Goal: Transaction & Acquisition: Purchase product/service

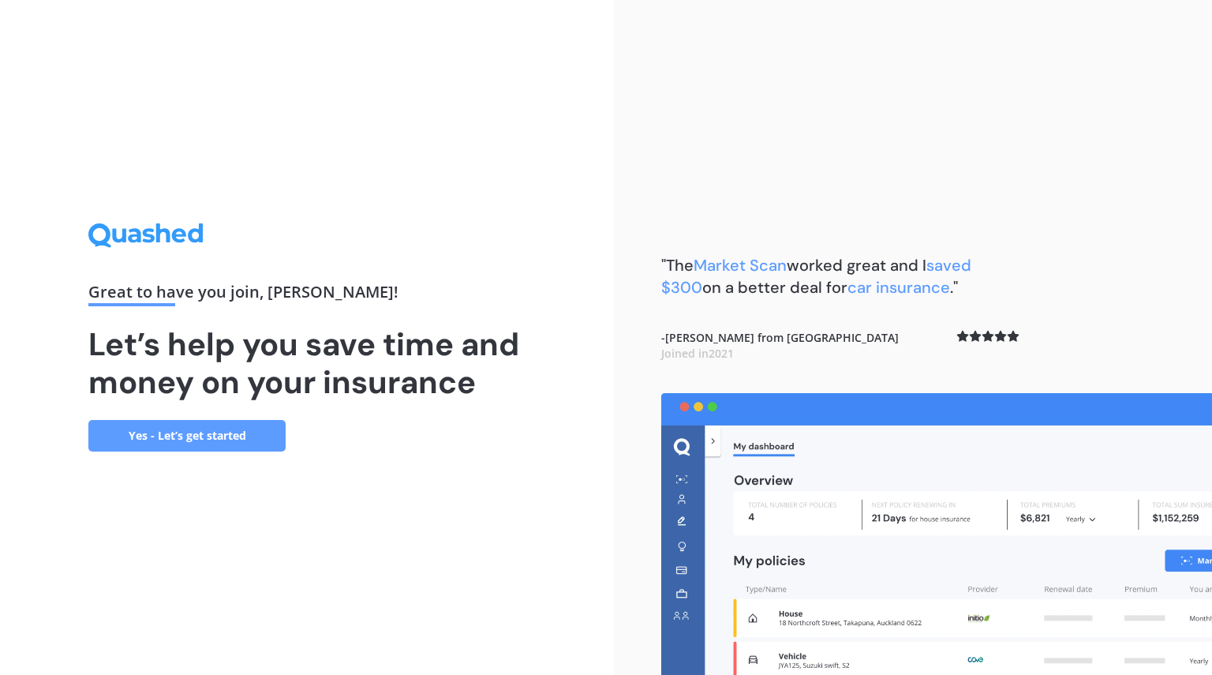
click at [233, 430] on link "Yes - Let’s get started" at bounding box center [186, 436] width 197 height 32
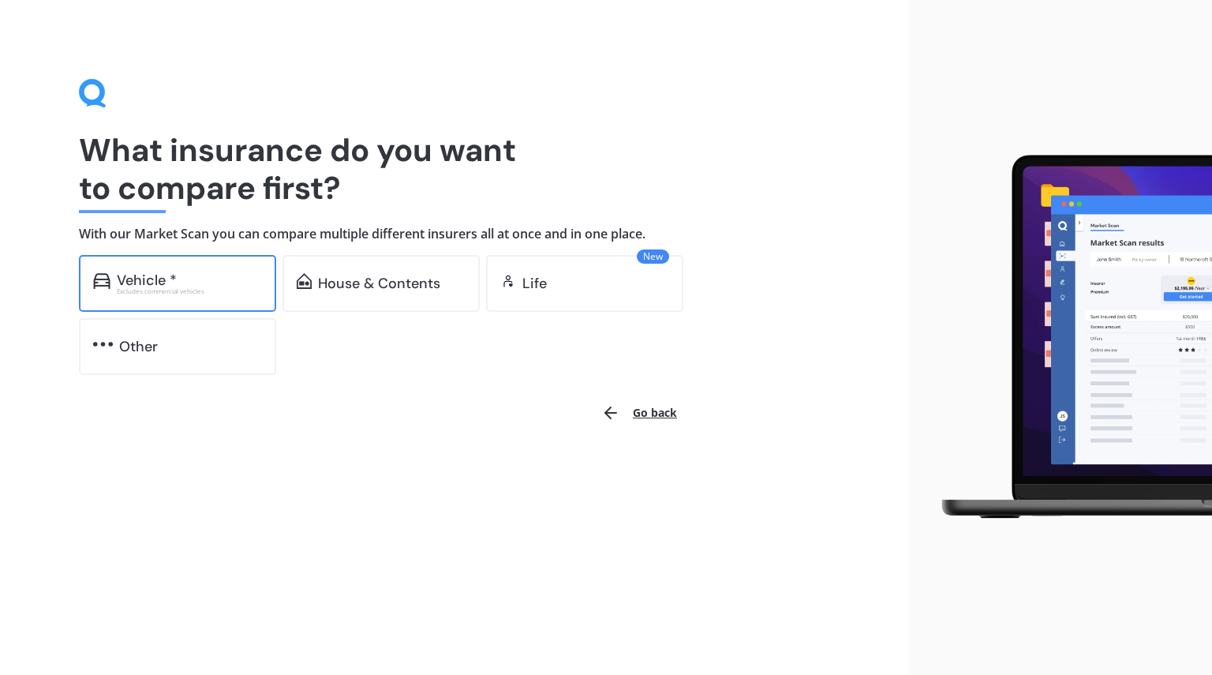
click at [223, 275] on div "Vehicle *" at bounding box center [189, 280] width 145 height 16
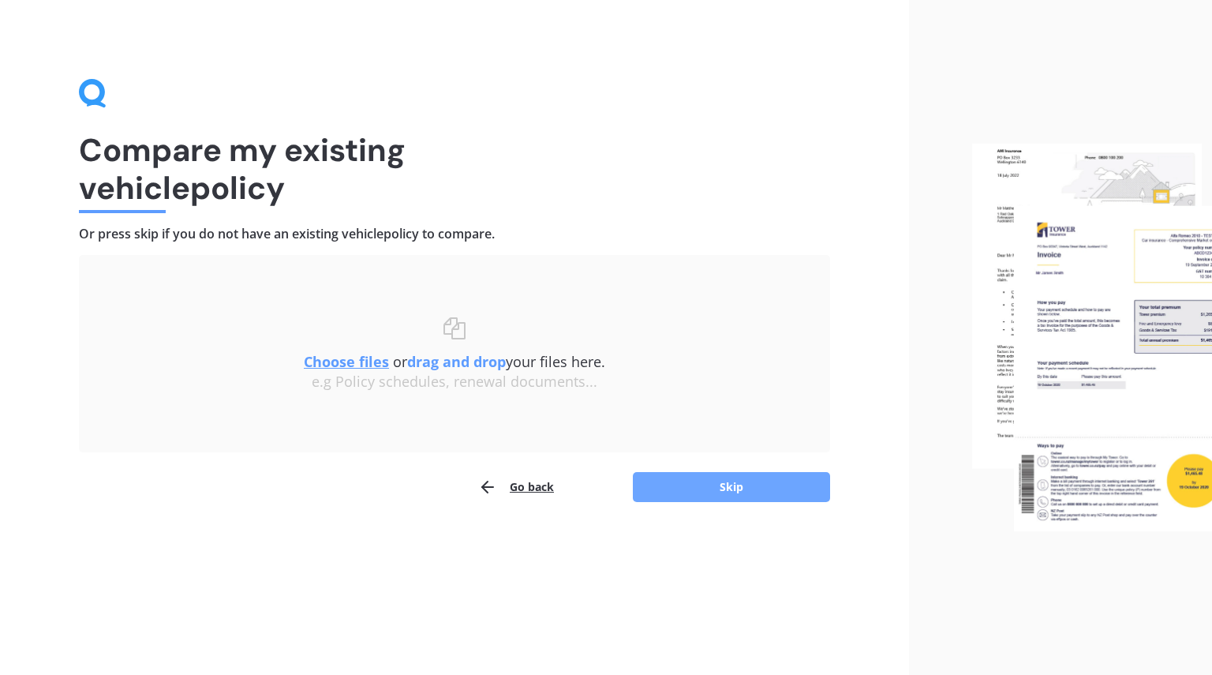
click at [703, 483] on button "Skip" at bounding box center [731, 487] width 197 height 30
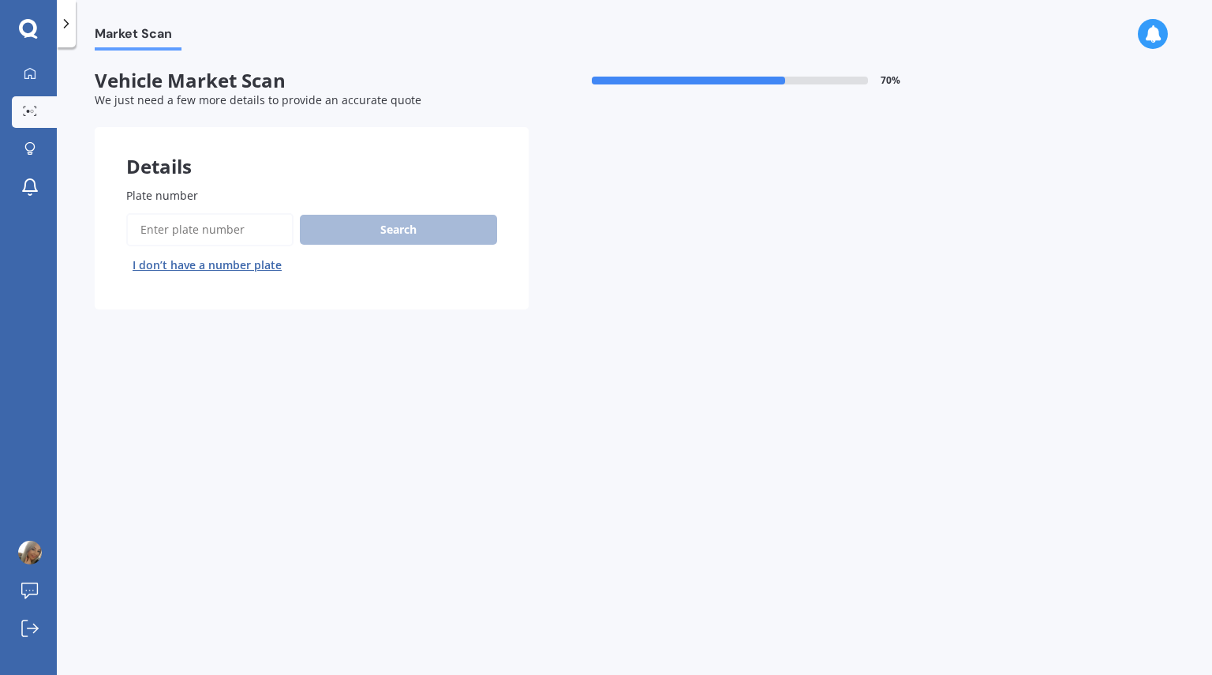
click at [227, 233] on input "Plate number" at bounding box center [209, 229] width 167 height 33
type input "mzb759"
click at [0, 0] on button "Next" at bounding box center [0, 0] width 0 height 0
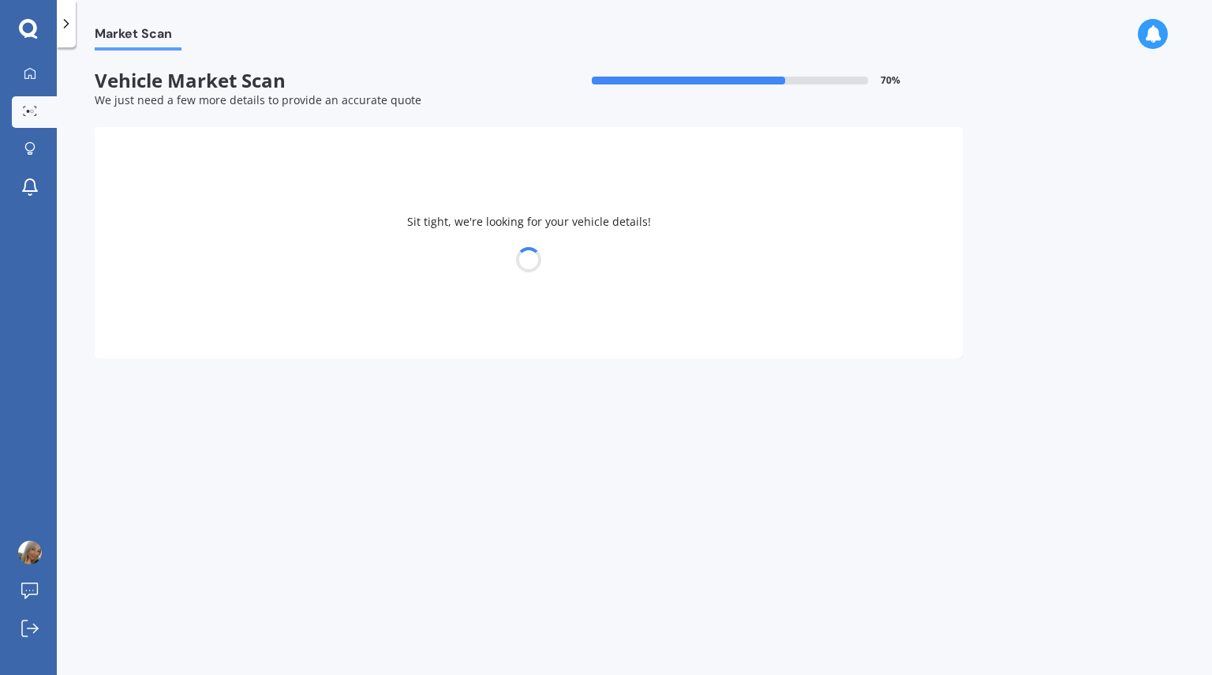
select select "MAZDA"
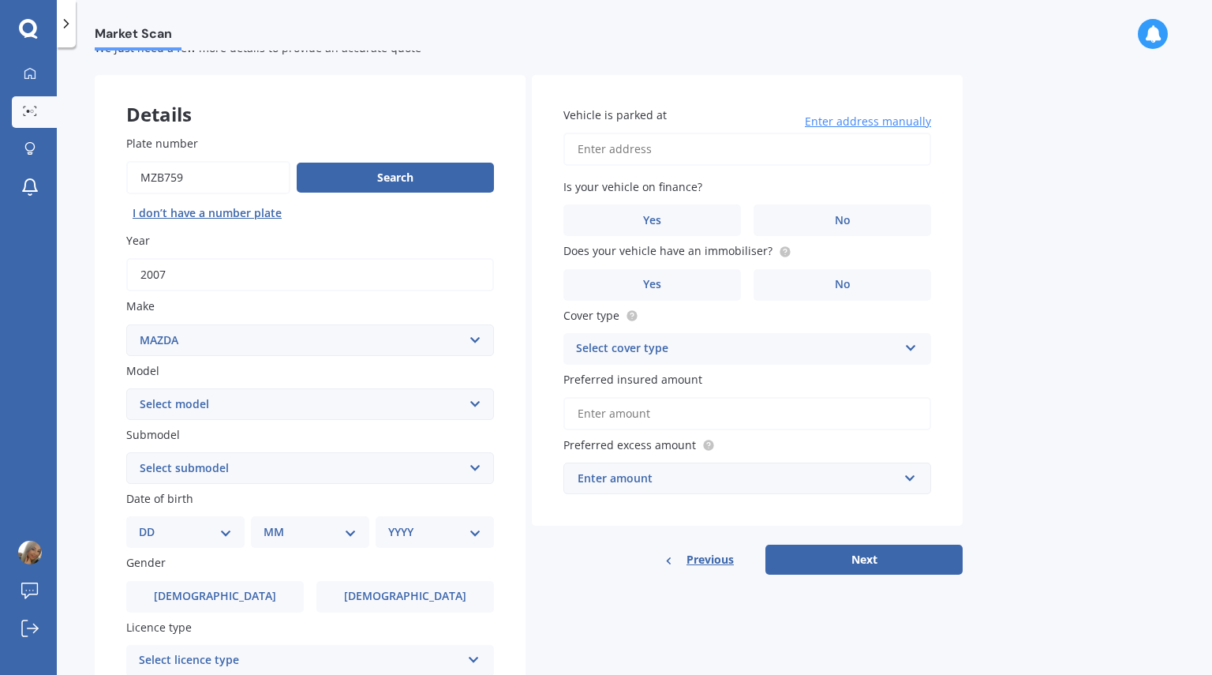
scroll to position [66, 0]
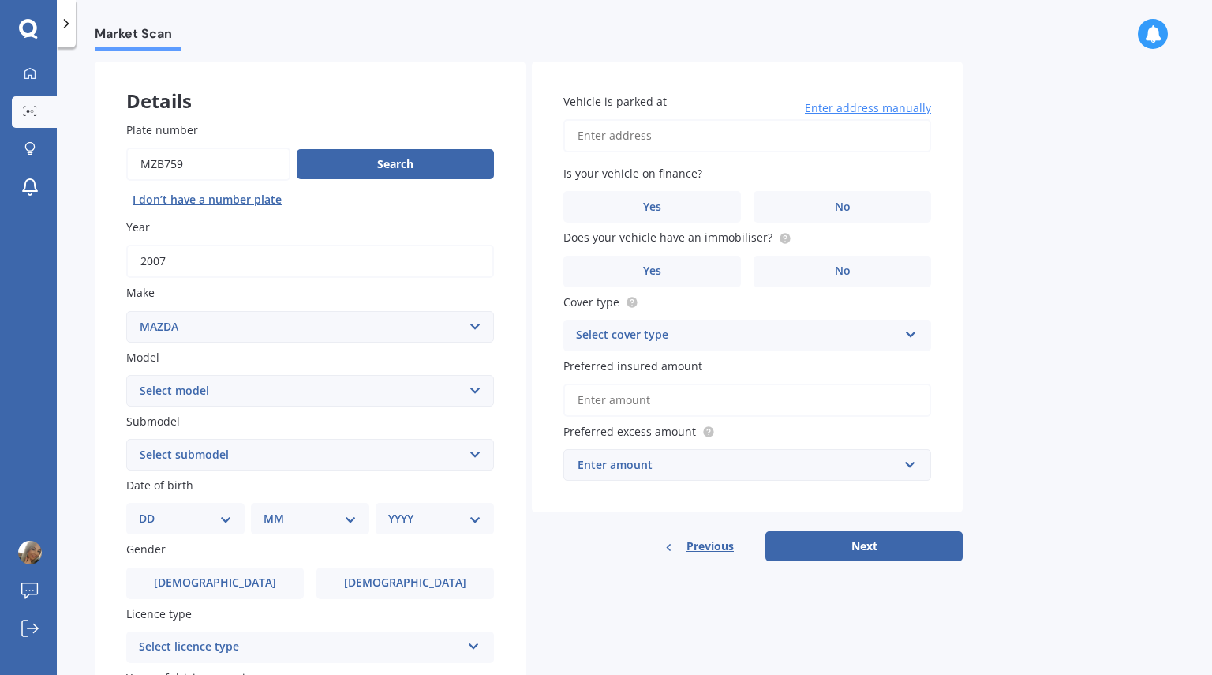
click at [478, 389] on select "Select model 121 2 3 323 323 / Familia 6 626 929 Atenza Autozam Axela AZ3 B2000…" at bounding box center [310, 391] width 368 height 32
select select "CX7"
click at [126, 375] on select "Select model 121 2 3 323 323 / Familia 6 626 929 Atenza Autozam Axela AZ3 B2000…" at bounding box center [310, 391] width 368 height 32
click at [327, 459] on select "Select submodel (All) non-turbo Turbo 2WD Turbo 4WD Wagon 5 Dr Auto" at bounding box center [310, 455] width 368 height 32
select select "TURBO 4WD"
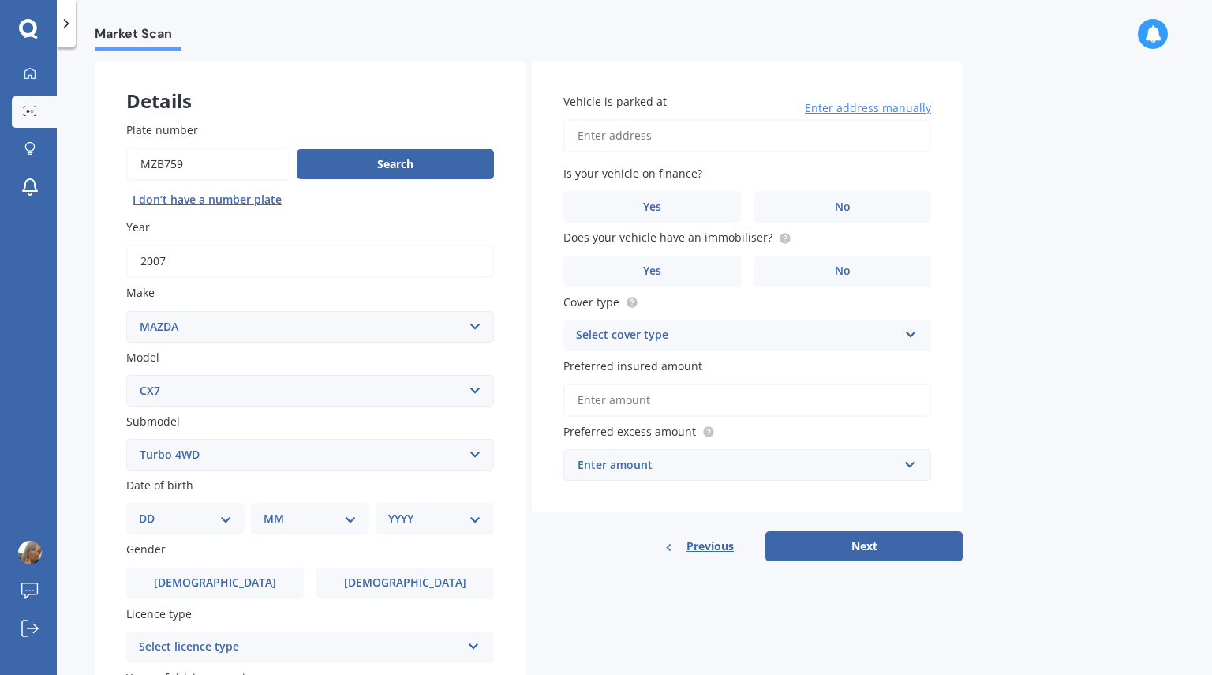
click at [126, 439] on select "Select submodel (All) non-turbo Turbo 2WD Turbo 4WD Wagon 5 Dr Auto" at bounding box center [310, 455] width 368 height 32
click at [226, 514] on select "DD 01 02 03 04 05 06 07 08 09 10 11 12 13 14 15 16 17 18 19 20 21 22 23 24 25 2…" at bounding box center [185, 518] width 93 height 17
click at [285, 478] on label "Date of birth" at bounding box center [306, 485] width 361 height 17
click at [224, 519] on select "DD 01 02 03 04 05 06 07 08 09 10 11 12 13 14 15 16 17 18 19 20 21 22 23 24 25 2…" at bounding box center [185, 518] width 93 height 17
select select "07"
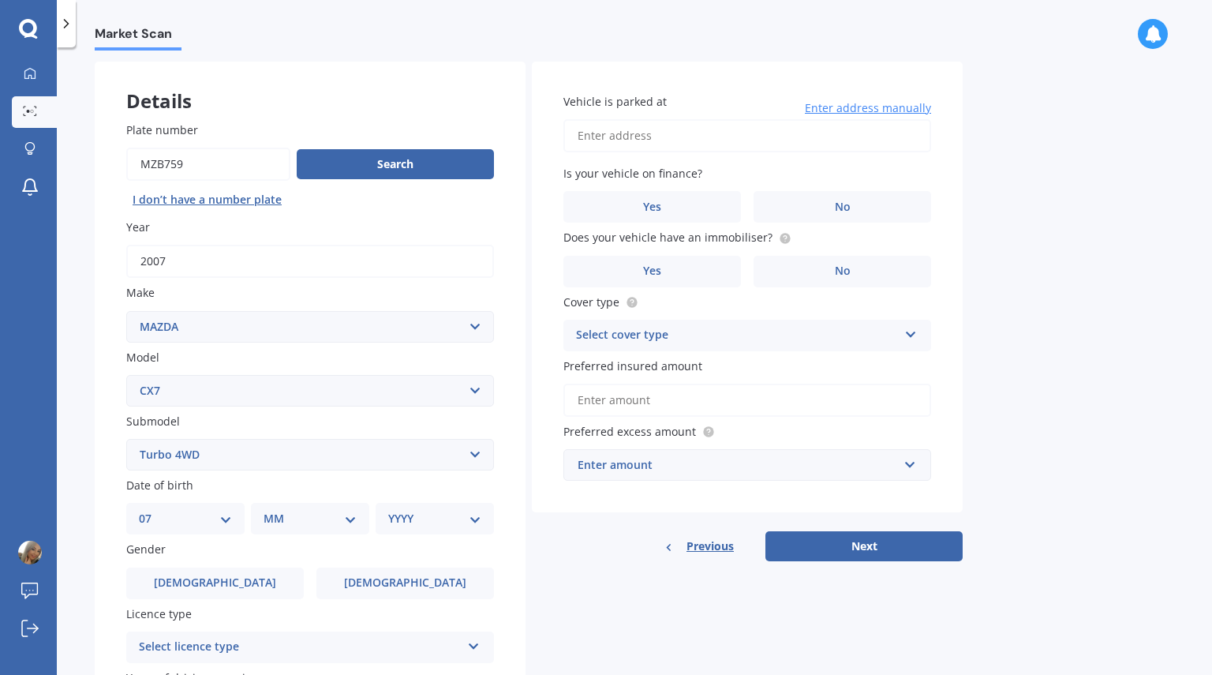
click at [152, 510] on select "DD 01 02 03 04 05 06 07 08 09 10 11 12 13 14 15 16 17 18 19 20 21 22 23 24 25 2…" at bounding box center [185, 518] width 93 height 17
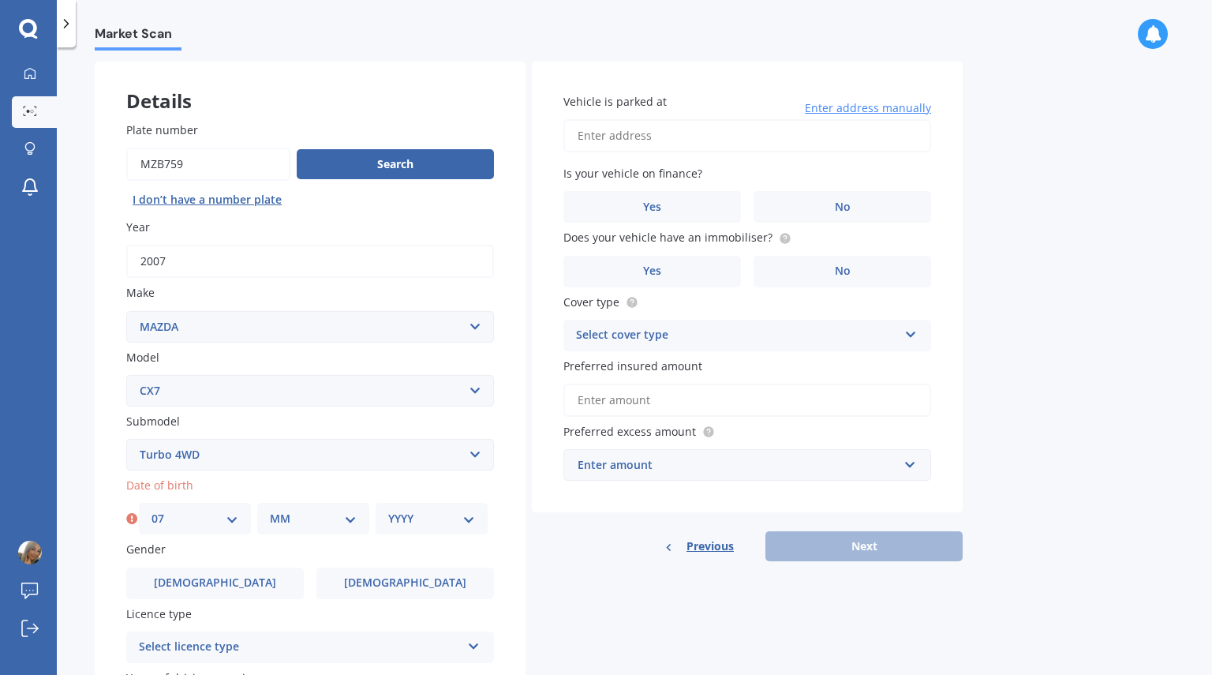
click at [324, 516] on select "MM 01 02 03 04 05 06 07 08 09 10 11 12" at bounding box center [313, 518] width 87 height 17
select select "05"
click at [270, 510] on select "MM 01 02 03 04 05 06 07 08 09 10 11 12" at bounding box center [313, 518] width 87 height 17
click at [446, 521] on select "YYYY 2025 2024 2023 2022 2021 2020 2019 2018 2017 2016 2015 2014 2013 2012 2011…" at bounding box center [431, 518] width 87 height 17
select select "1993"
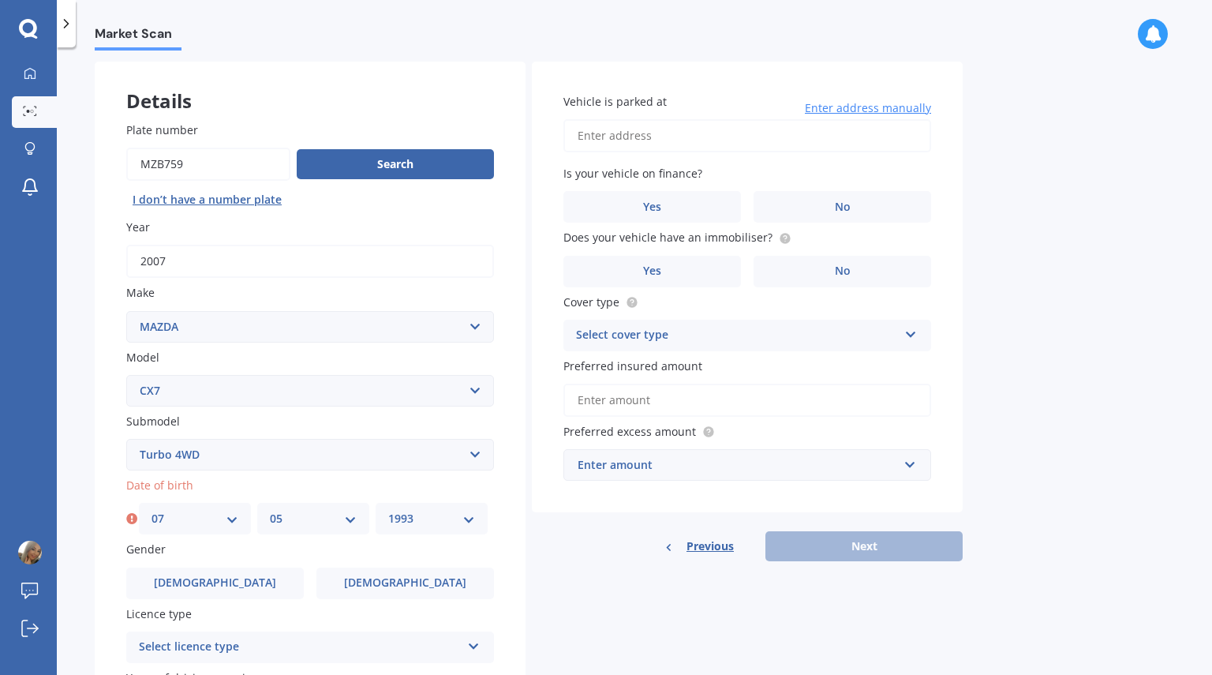
click at [388, 510] on select "YYYY 2025 2024 2023 2022 2021 2020 2019 2018 2017 2016 2015 2014 2013 2012 2011…" at bounding box center [431, 518] width 87 height 17
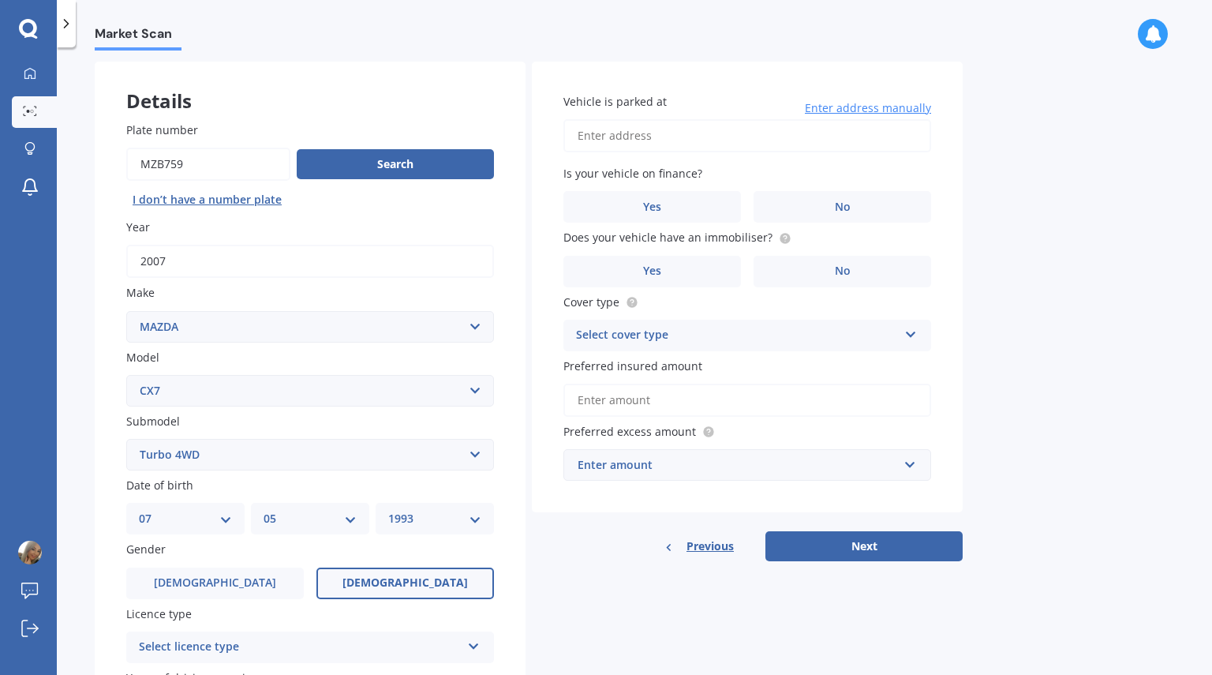
click at [392, 587] on span "[DEMOGRAPHIC_DATA]" at bounding box center [405, 582] width 125 height 13
click at [0, 0] on input "[DEMOGRAPHIC_DATA]" at bounding box center [0, 0] width 0 height 0
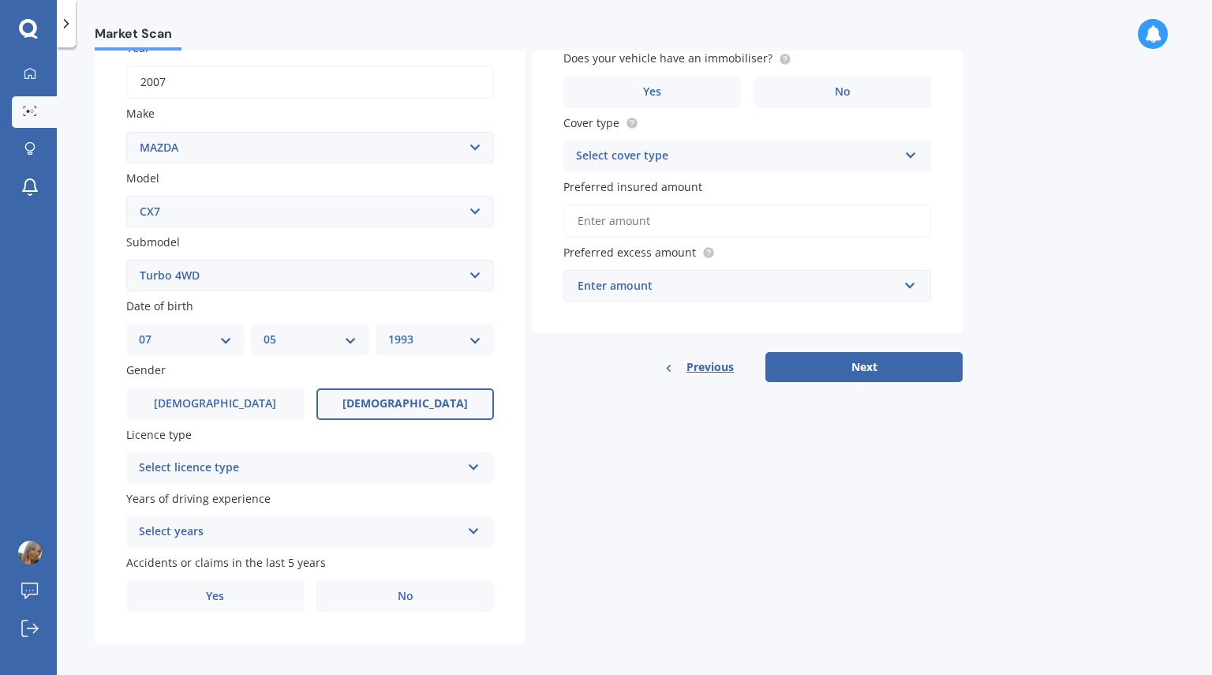
scroll to position [254, 0]
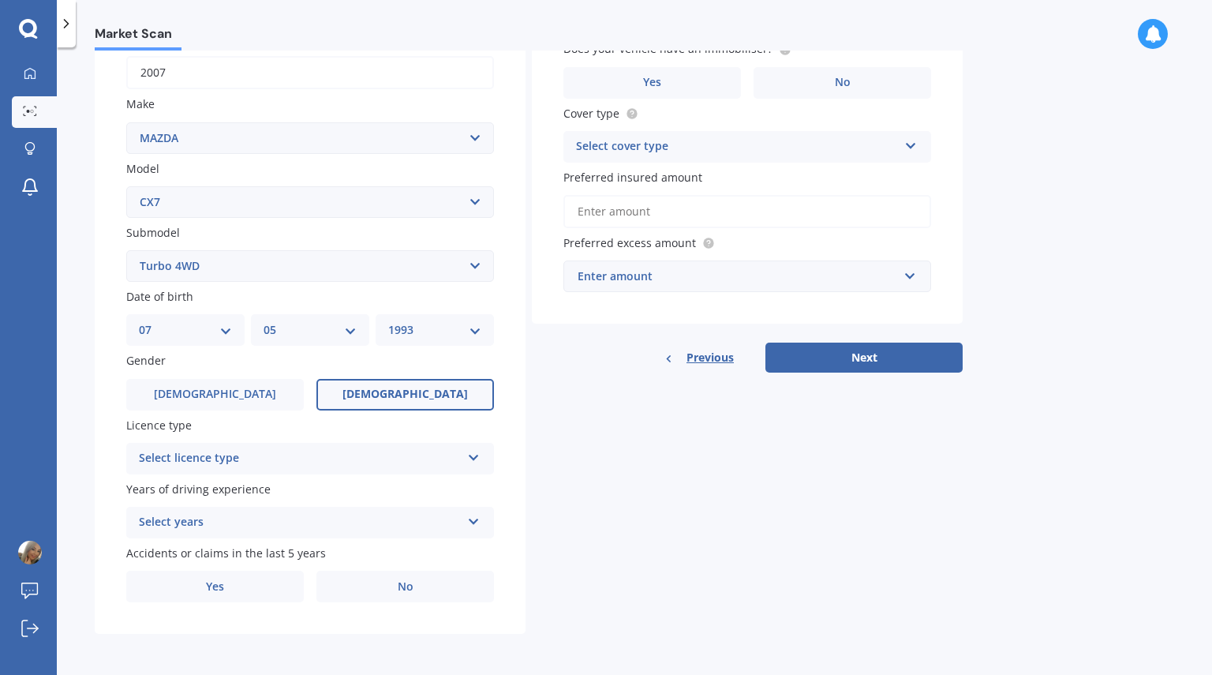
click at [338, 461] on div "Select licence type" at bounding box center [300, 458] width 322 height 19
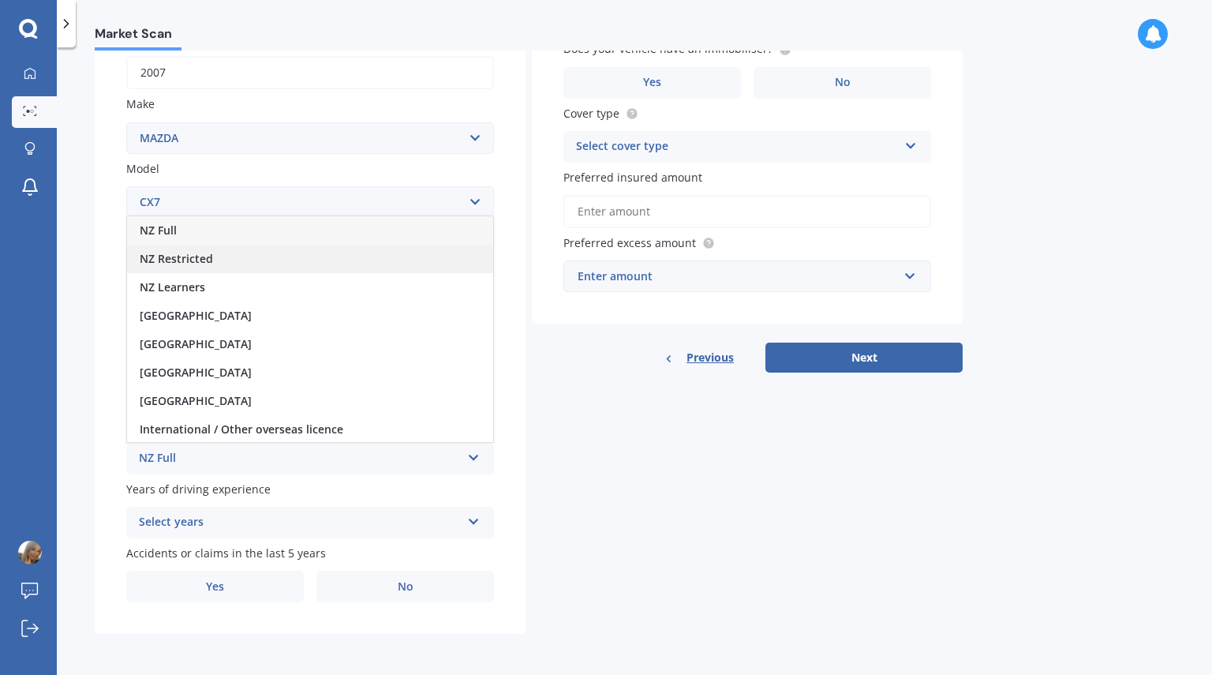
click at [206, 256] on span "NZ Restricted" at bounding box center [176, 258] width 73 height 15
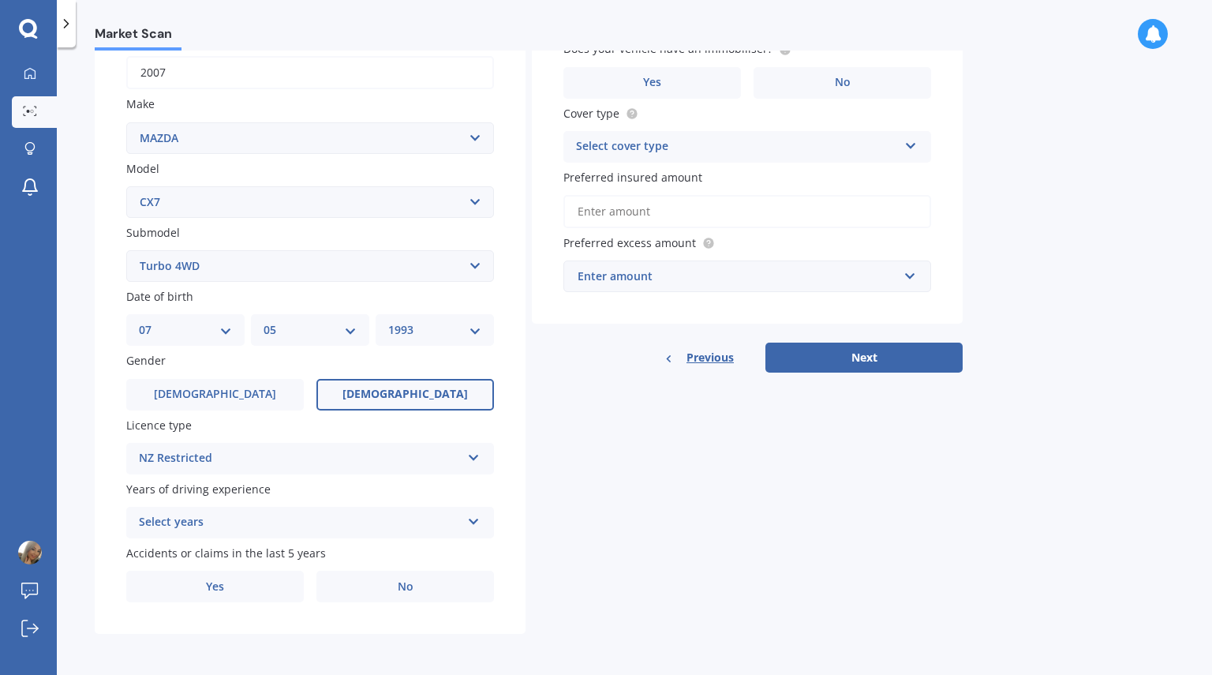
click at [272, 520] on div "Select years" at bounding box center [300, 522] width 322 height 19
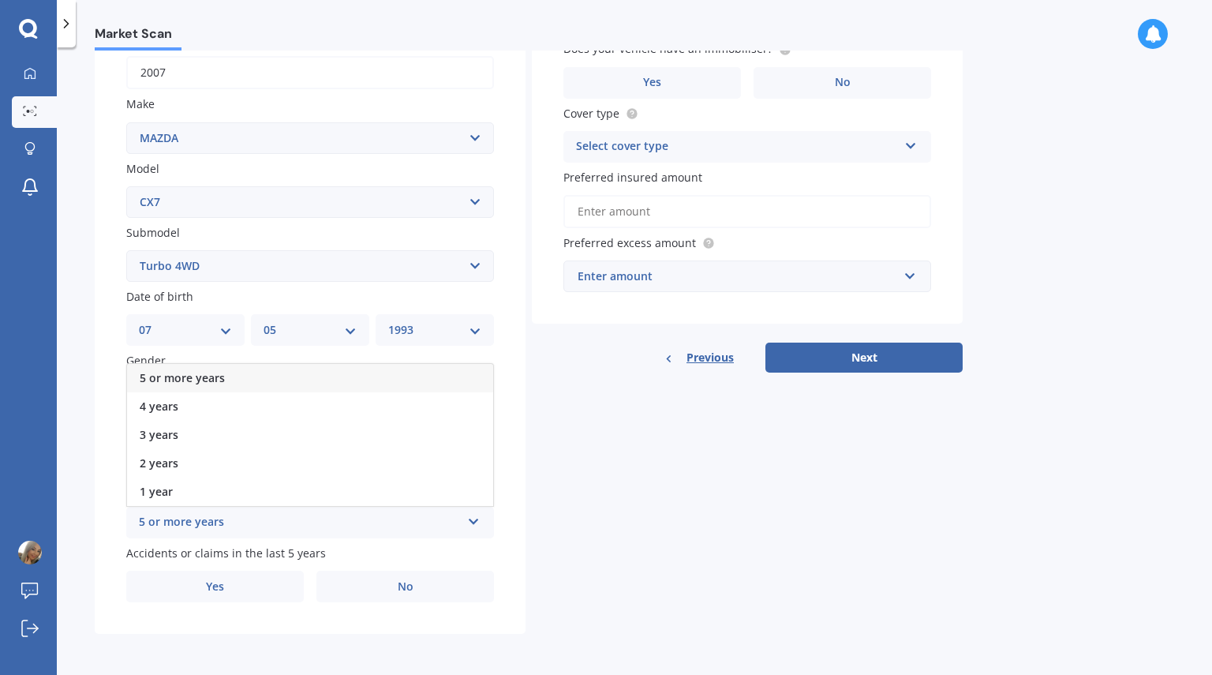
click at [208, 373] on span "5 or more years" at bounding box center [182, 377] width 85 height 15
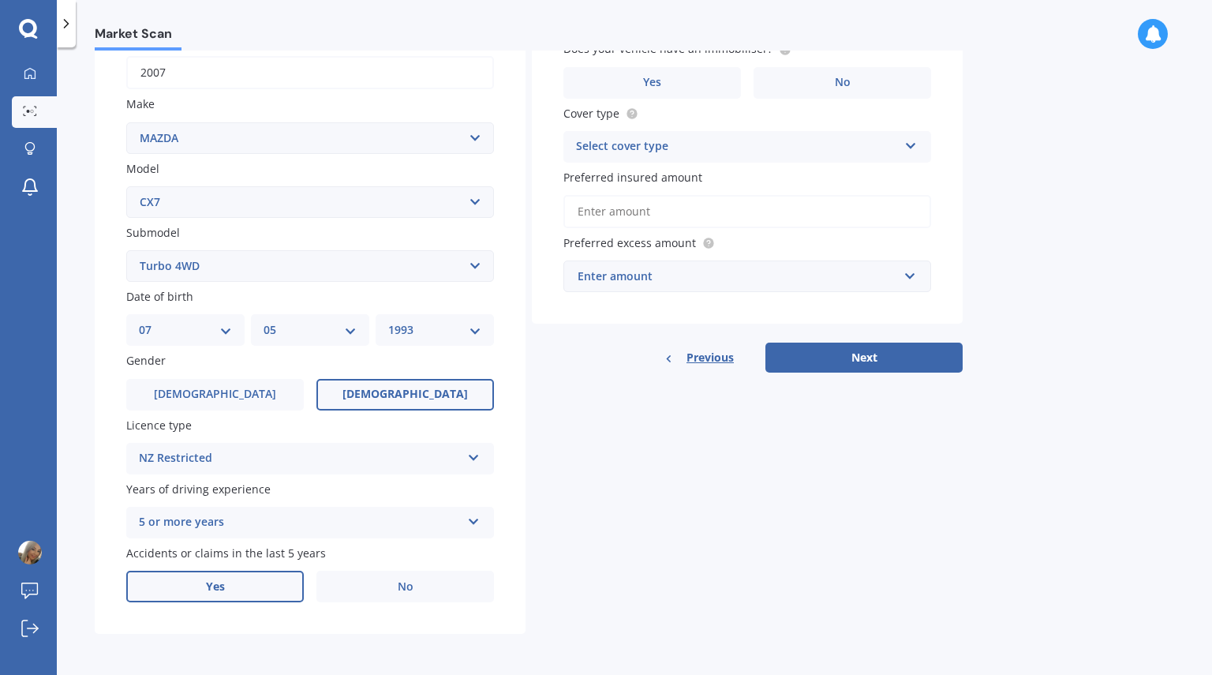
click at [261, 585] on label "Yes" at bounding box center [215, 587] width 178 height 32
click at [0, 0] on input "Yes" at bounding box center [0, 0] width 0 height 0
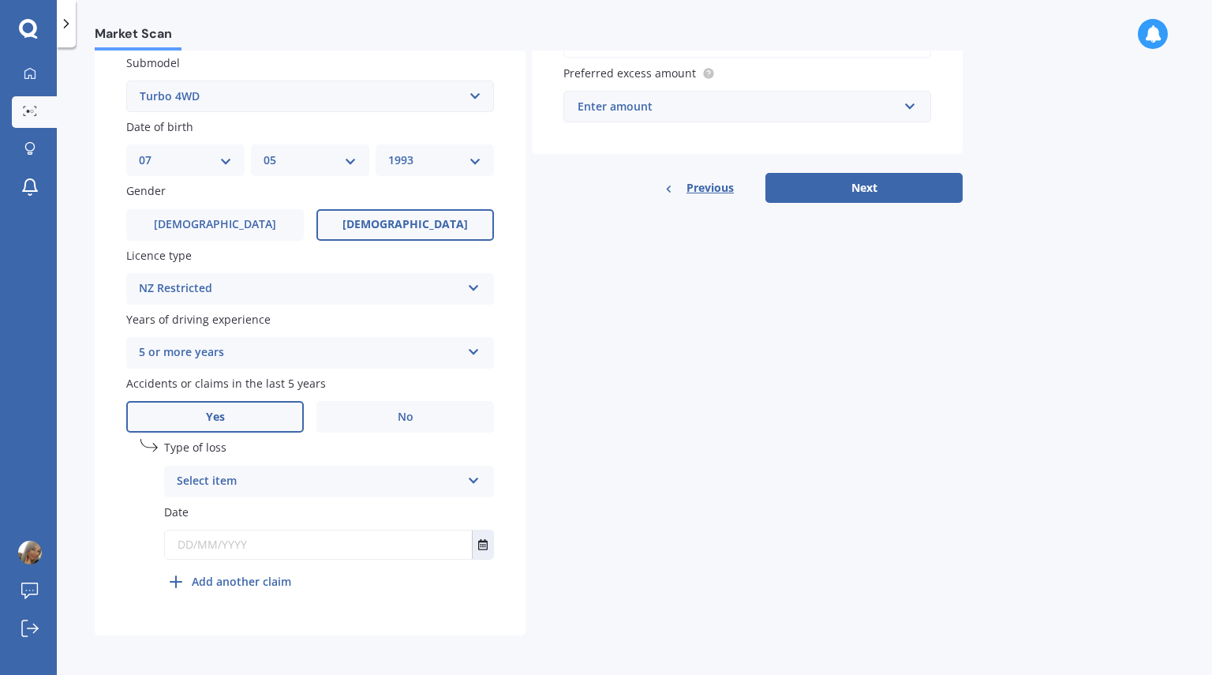
scroll to position [425, 0]
click at [298, 479] on div "Select item" at bounding box center [319, 480] width 284 height 19
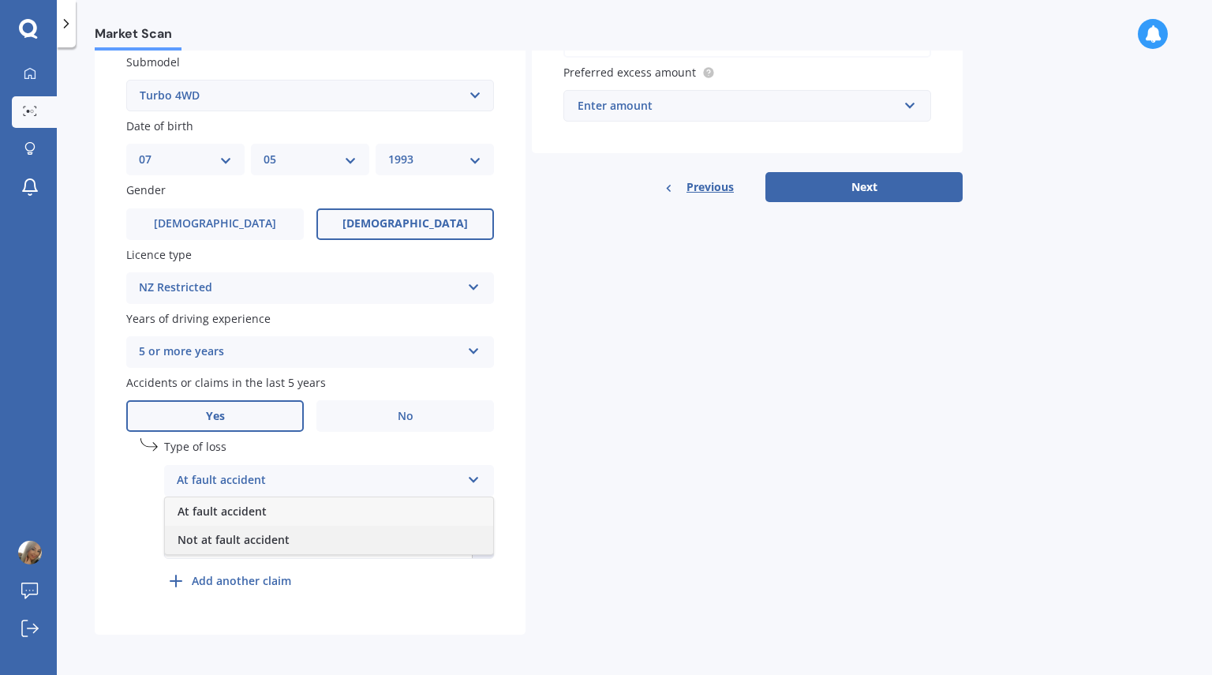
click at [298, 536] on div "Not at fault accident" at bounding box center [329, 540] width 328 height 28
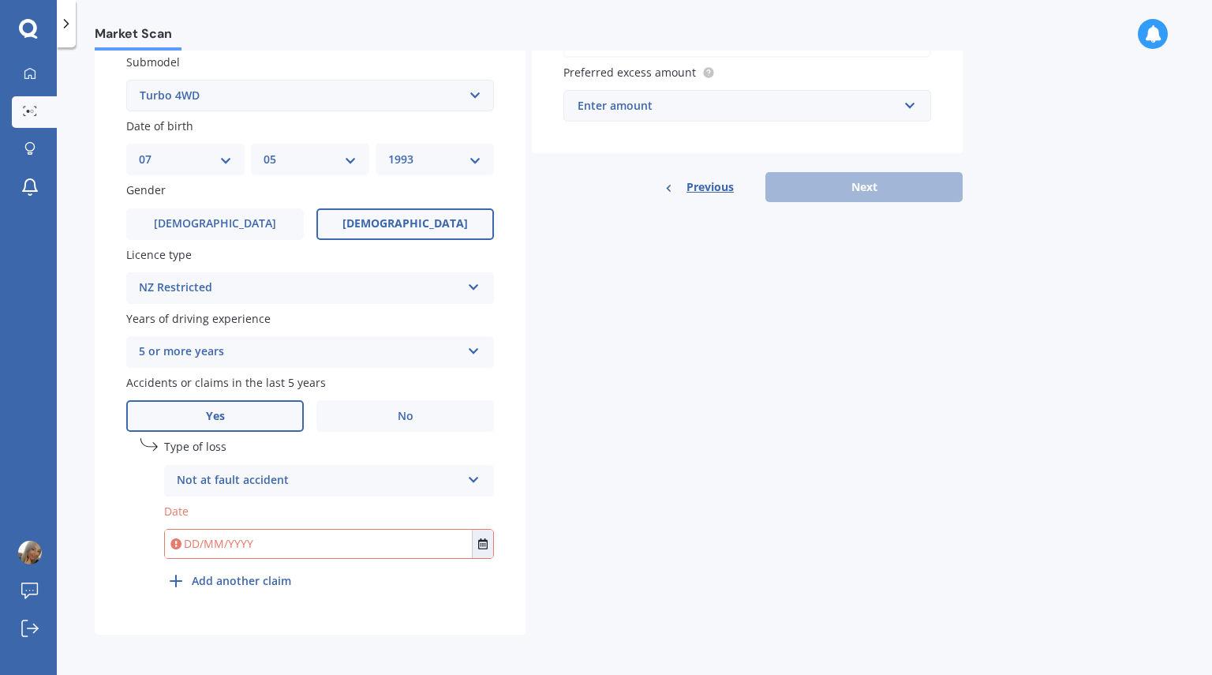
click at [251, 548] on input "text" at bounding box center [318, 544] width 307 height 28
click at [480, 540] on icon "Select date" at bounding box center [482, 543] width 9 height 11
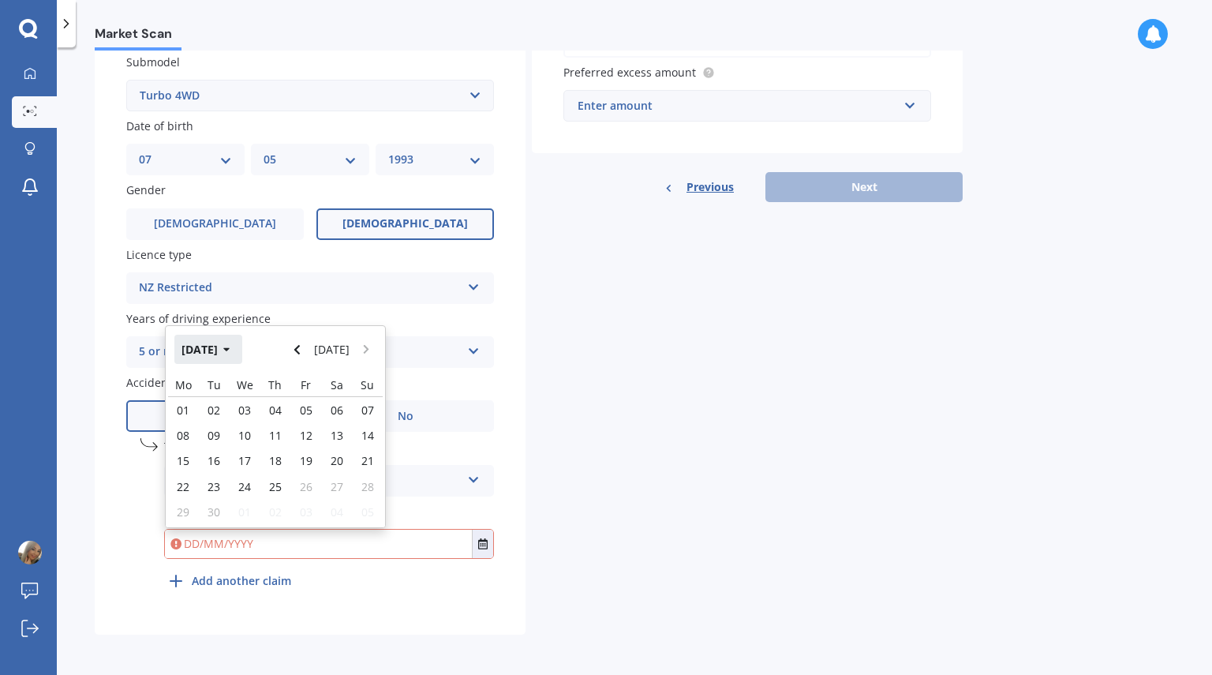
click at [215, 345] on button "[DATE]" at bounding box center [208, 349] width 68 height 28
click at [219, 348] on icon "button" at bounding box center [215, 349] width 7 height 11
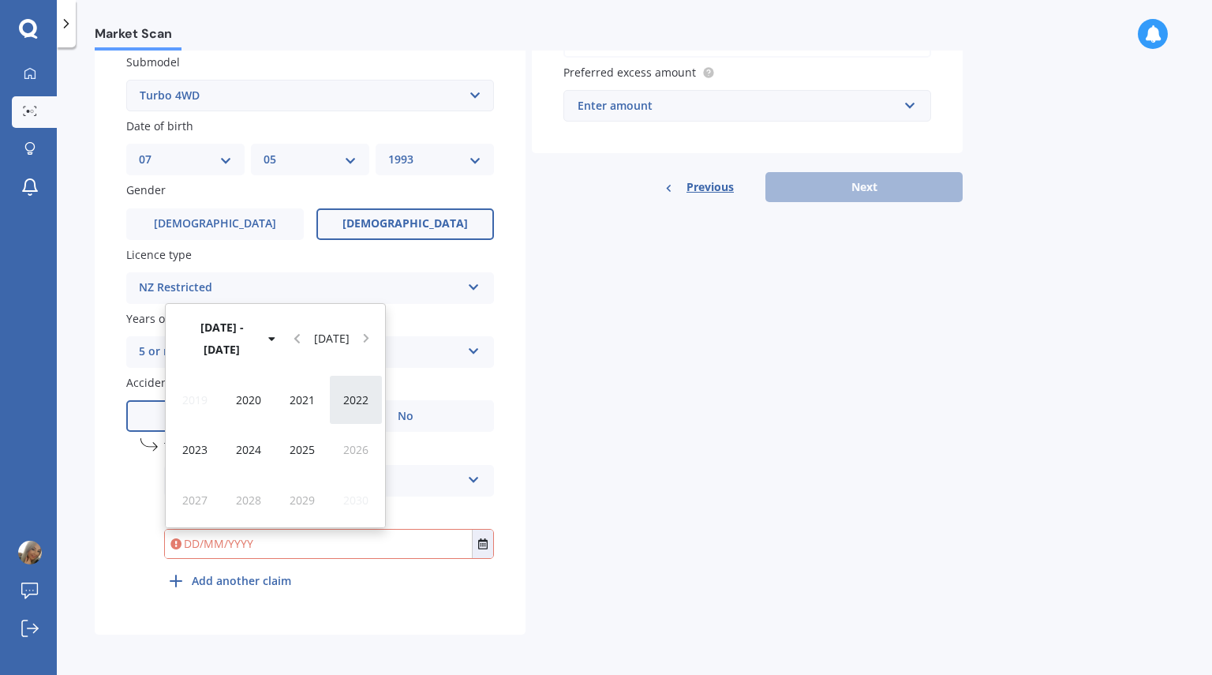
click at [356, 410] on div "2022" at bounding box center [356, 400] width 54 height 50
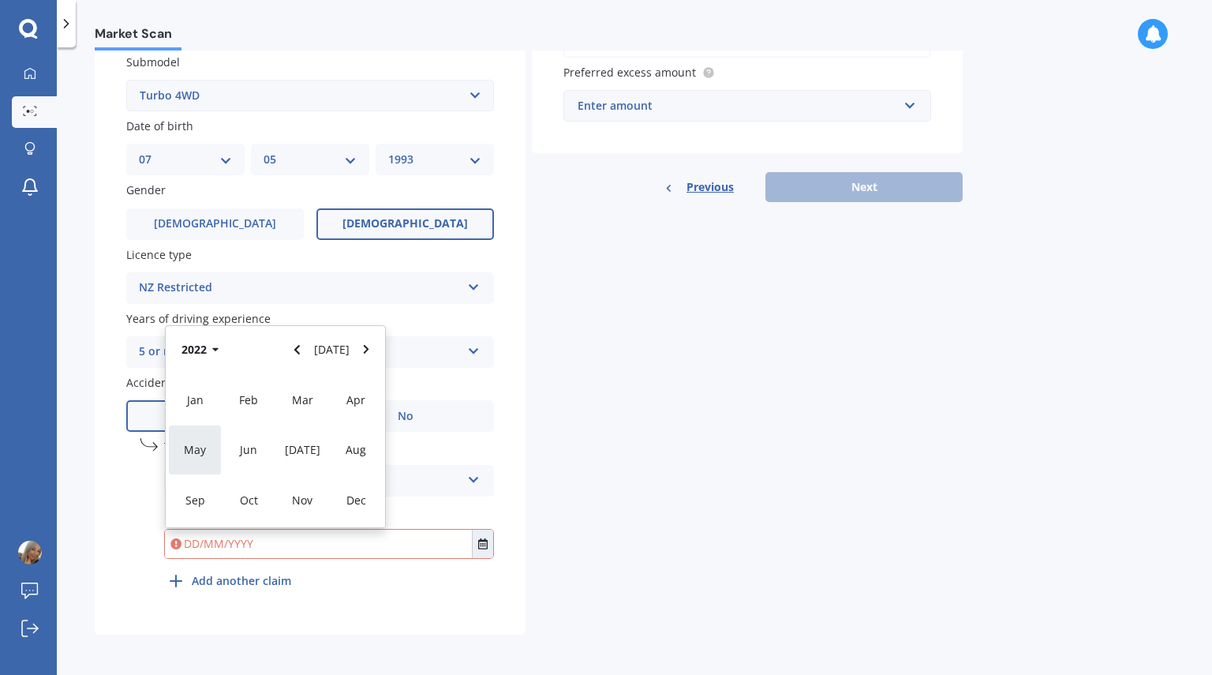
click at [197, 440] on div "May" at bounding box center [195, 450] width 54 height 50
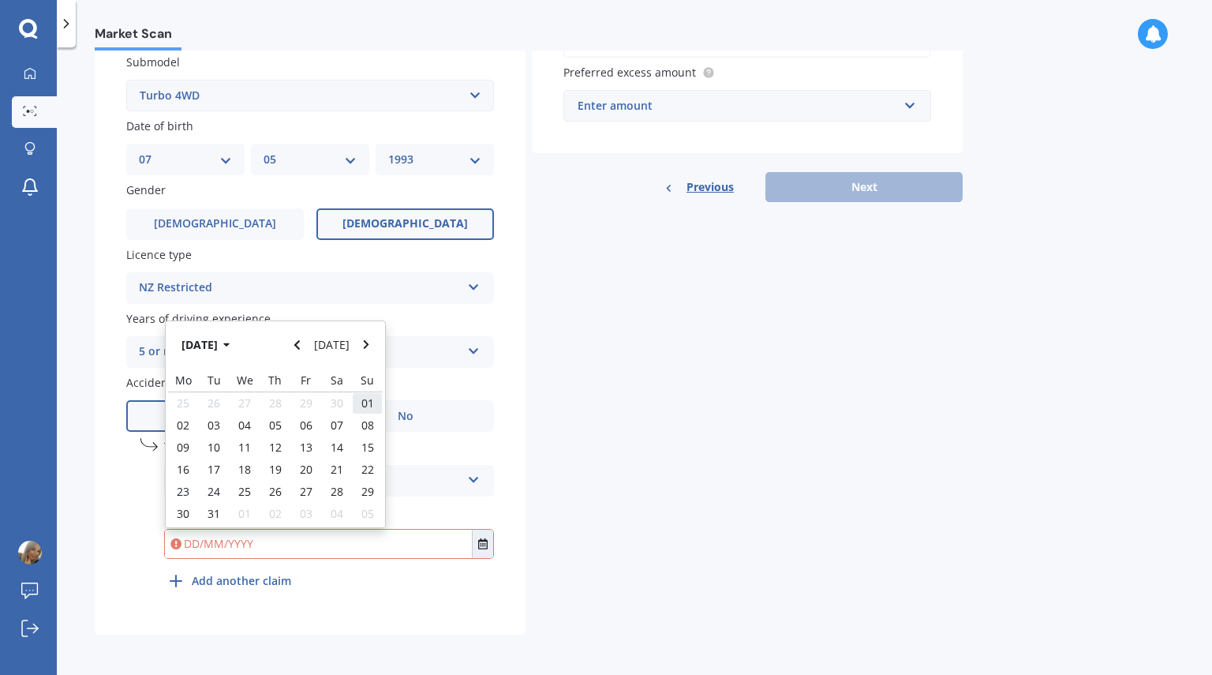
click at [361, 402] on span "01" at bounding box center [367, 402] width 13 height 15
type input "[DATE]"
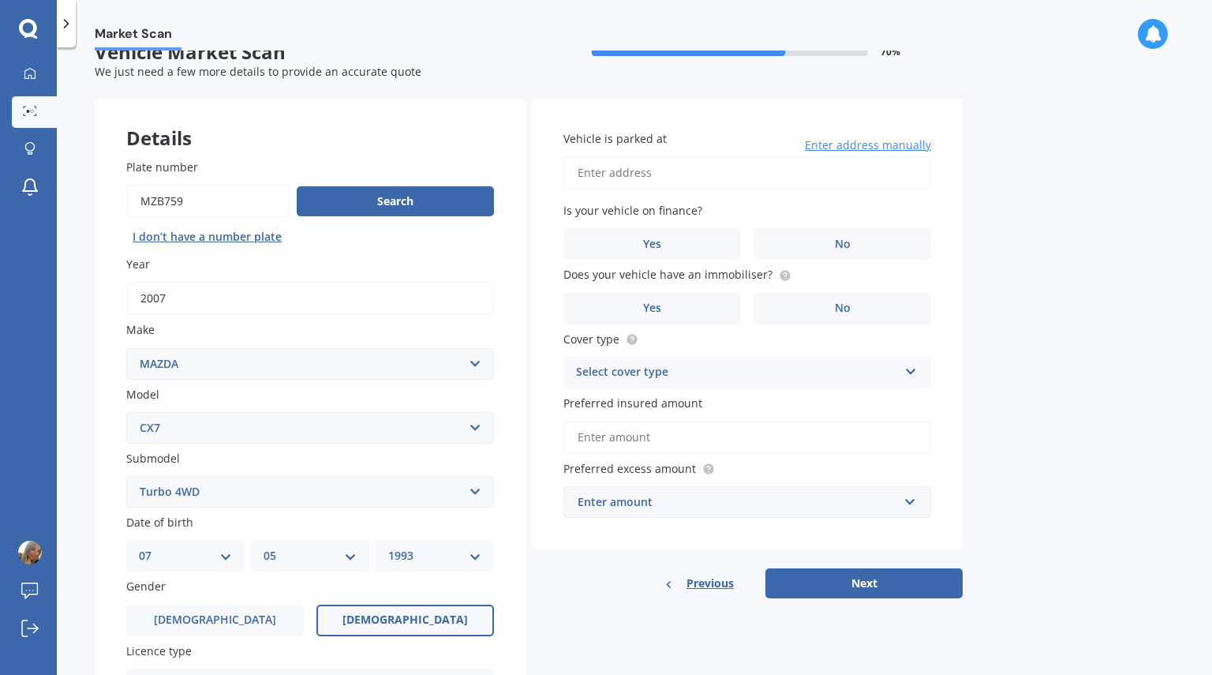
scroll to position [27, 0]
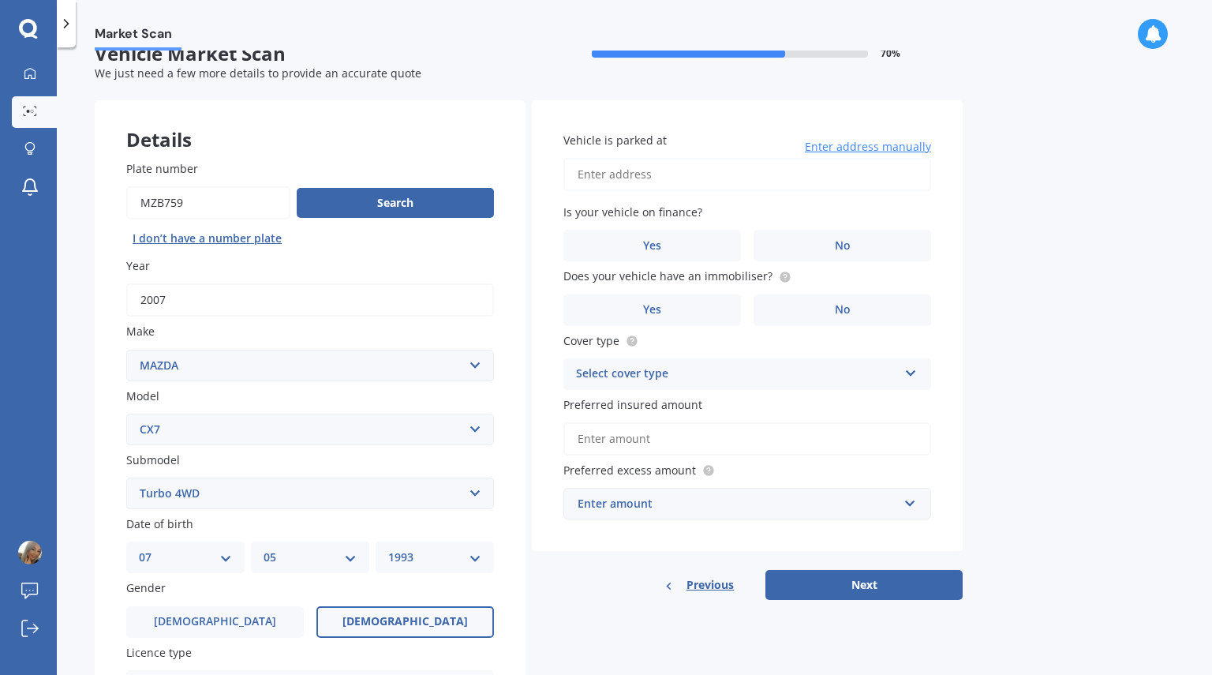
click at [648, 169] on input "Vehicle is parked at" at bounding box center [747, 174] width 368 height 33
type input "[STREET_ADDRESS]"
click at [835, 242] on span "No" at bounding box center [843, 245] width 16 height 13
click at [0, 0] on input "No" at bounding box center [0, 0] width 0 height 0
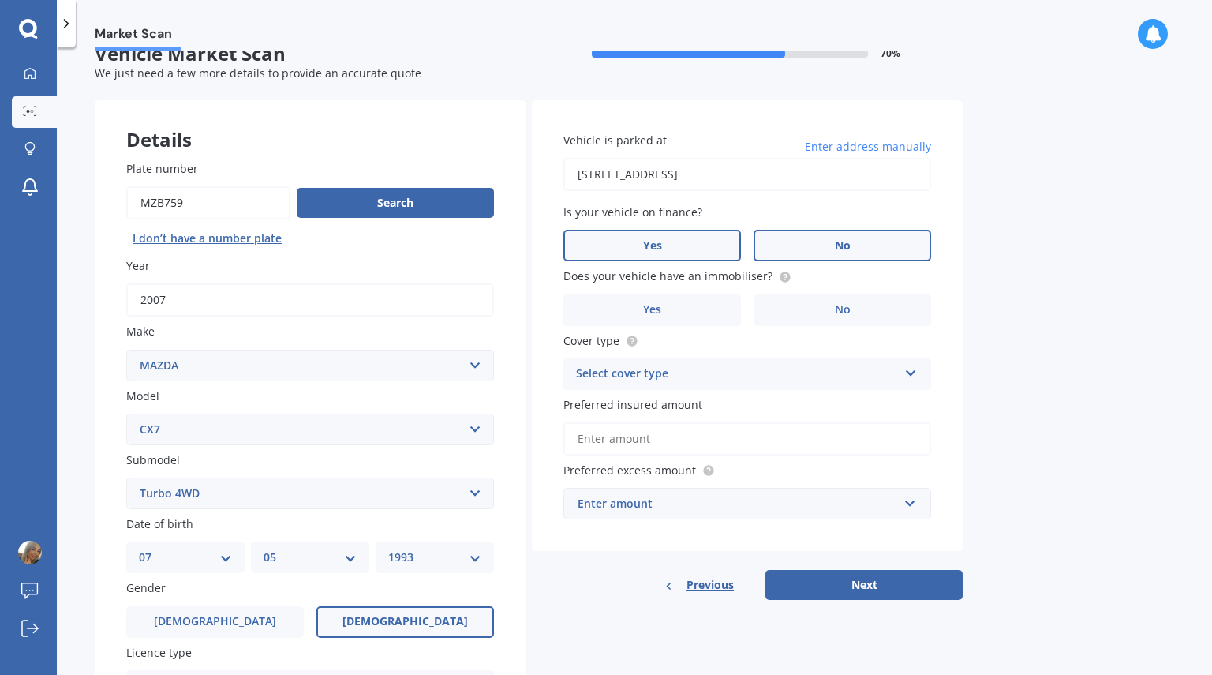
click at [705, 247] on label "Yes" at bounding box center [652, 246] width 178 height 32
click at [0, 0] on input "Yes" at bounding box center [0, 0] width 0 height 0
click at [829, 240] on label "No" at bounding box center [843, 246] width 178 height 32
click at [0, 0] on input "No" at bounding box center [0, 0] width 0 height 0
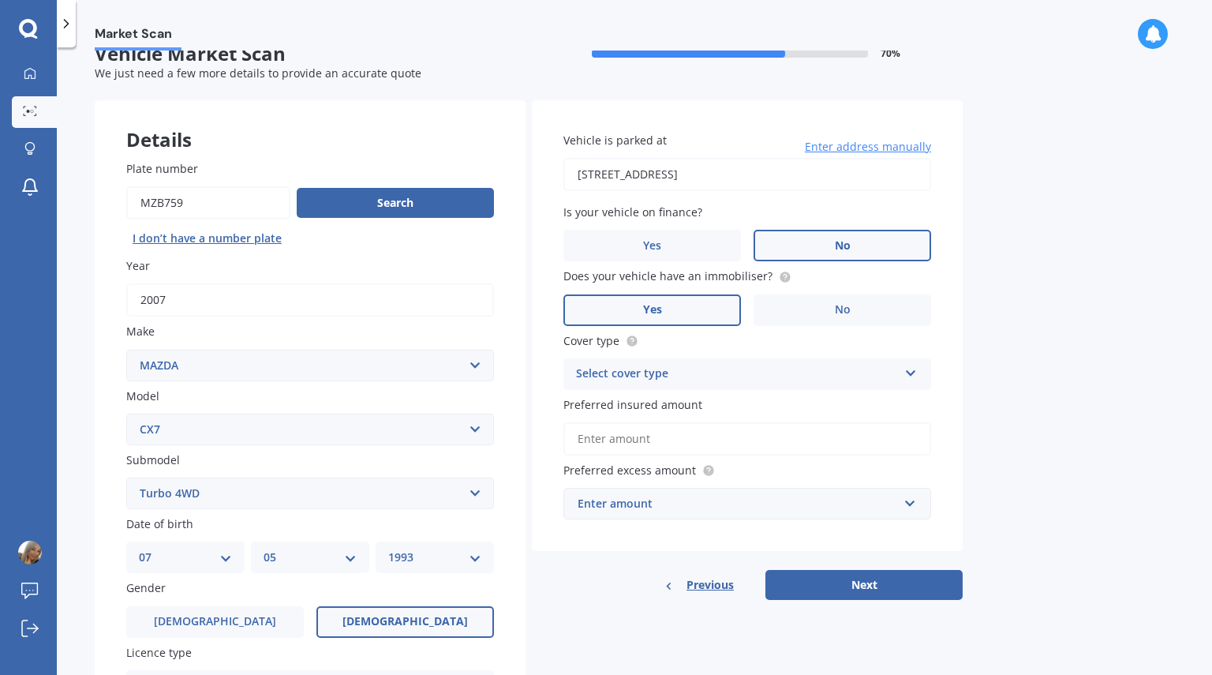
click at [698, 305] on label "Yes" at bounding box center [652, 310] width 178 height 32
click at [0, 0] on input "Yes" at bounding box center [0, 0] width 0 height 0
click at [719, 372] on div "Select cover type" at bounding box center [737, 374] width 322 height 19
click at [703, 401] on div "Comprehensive" at bounding box center [747, 405] width 366 height 28
click at [653, 438] on input "Preferred insured amount" at bounding box center [747, 438] width 368 height 33
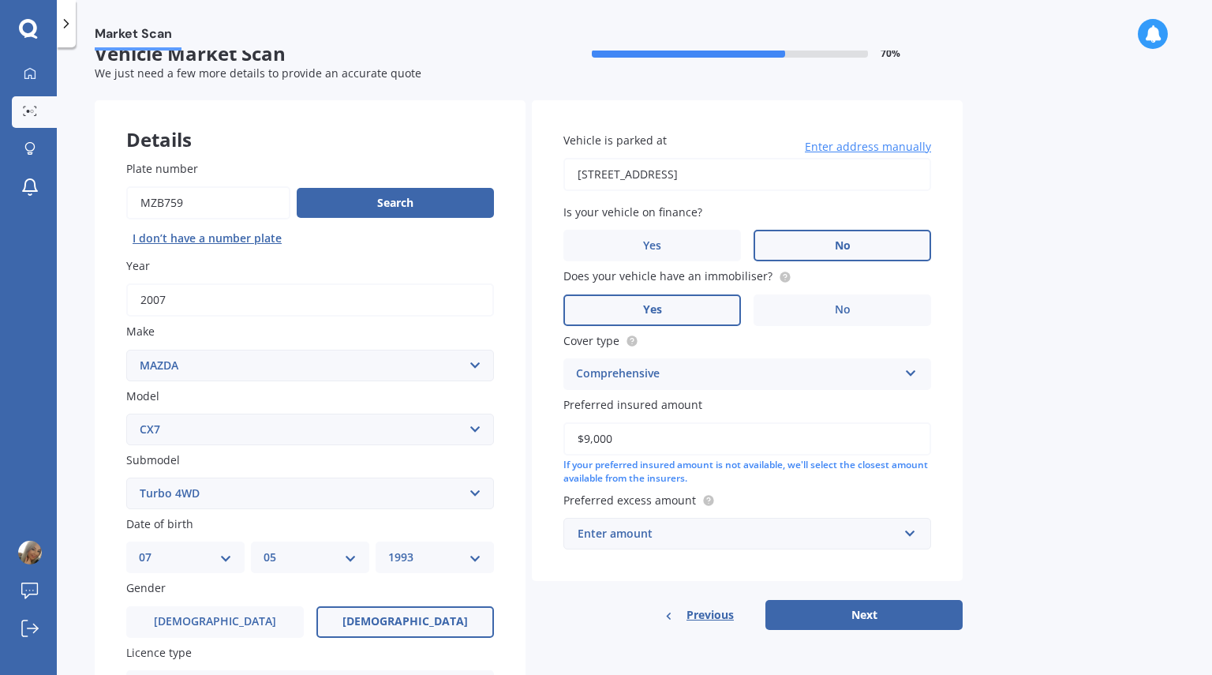
type input "$9,000"
click at [750, 527] on div "Enter amount" at bounding box center [738, 533] width 320 height 17
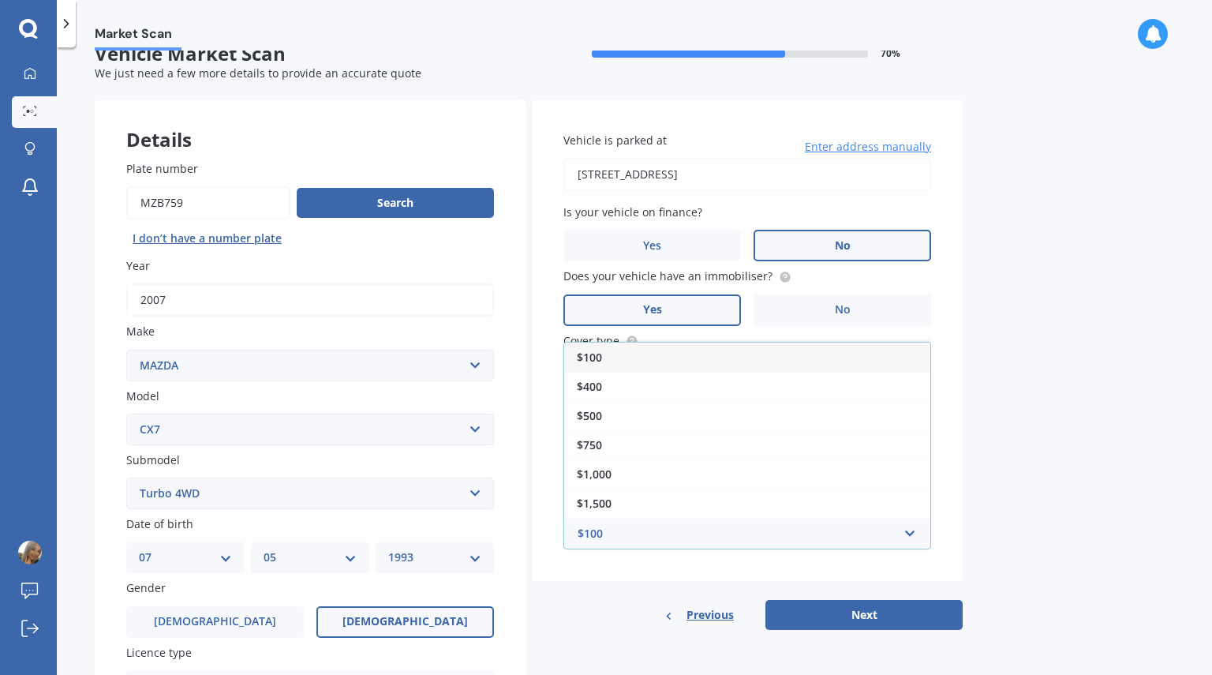
click at [691, 359] on div "$100" at bounding box center [747, 357] width 366 height 29
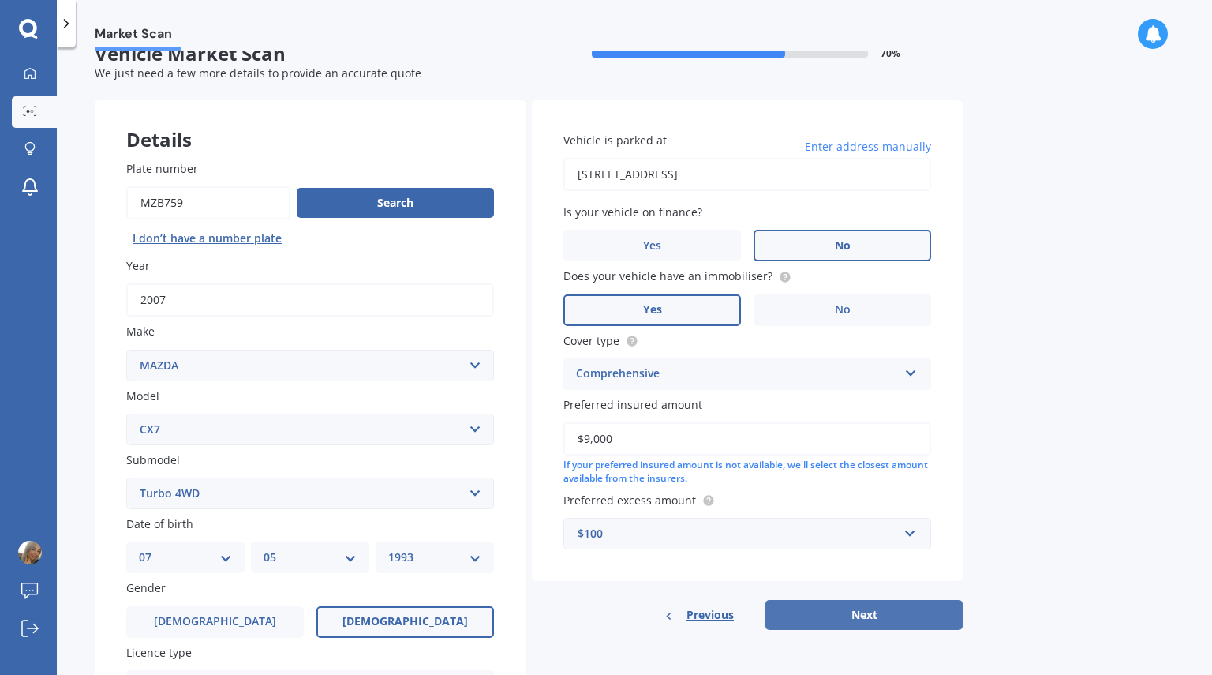
click at [887, 612] on button "Next" at bounding box center [864, 615] width 197 height 30
select select "07"
select select "05"
select select "1993"
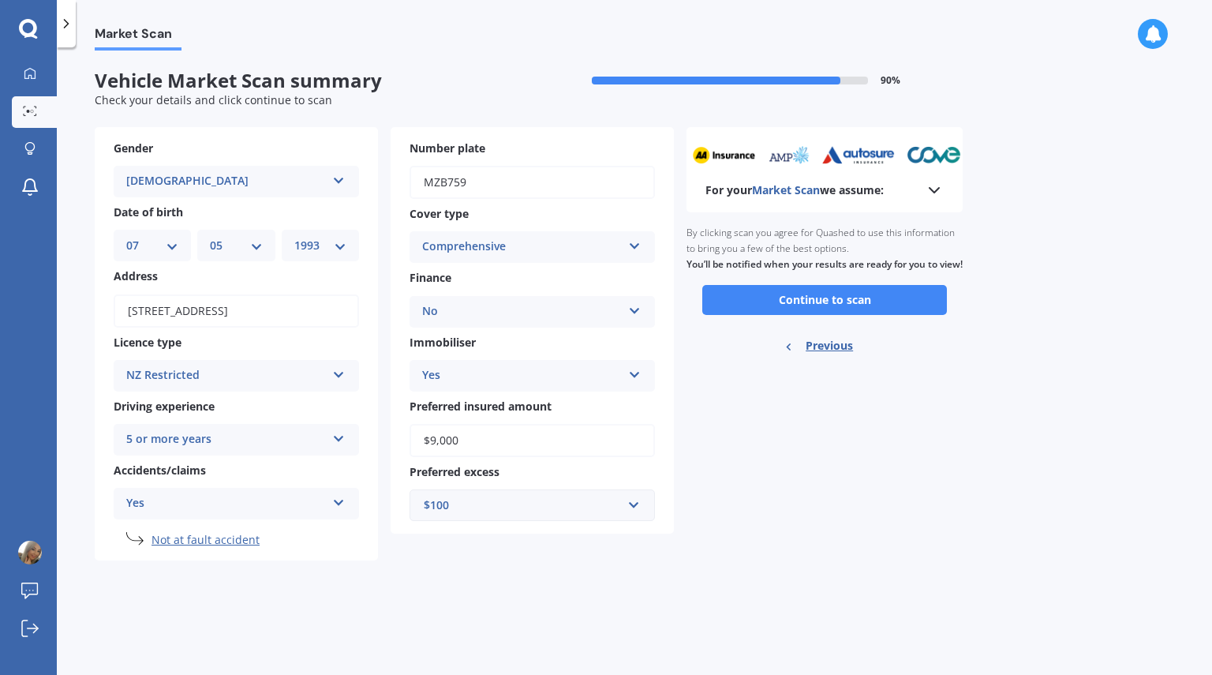
scroll to position [0, 0]
click at [827, 315] on button "Continue to scan" at bounding box center [824, 300] width 245 height 30
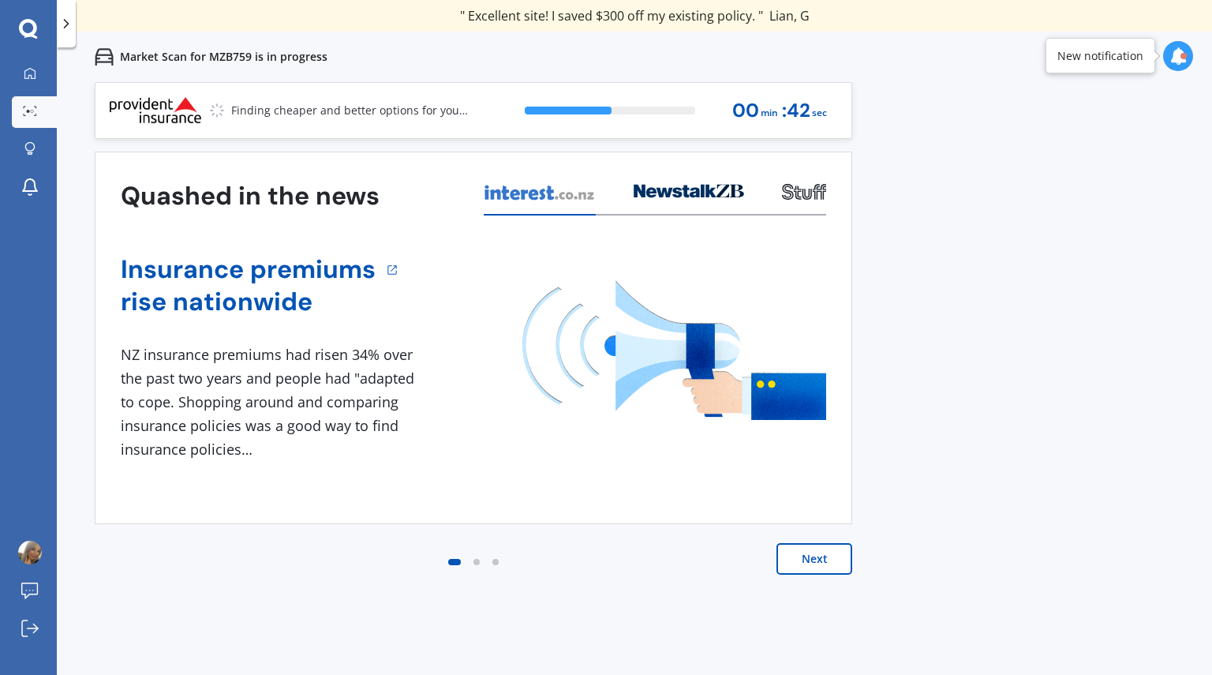
click at [475, 562] on div at bounding box center [477, 562] width 6 height 6
click at [500, 560] on div at bounding box center [495, 561] width 19 height 19
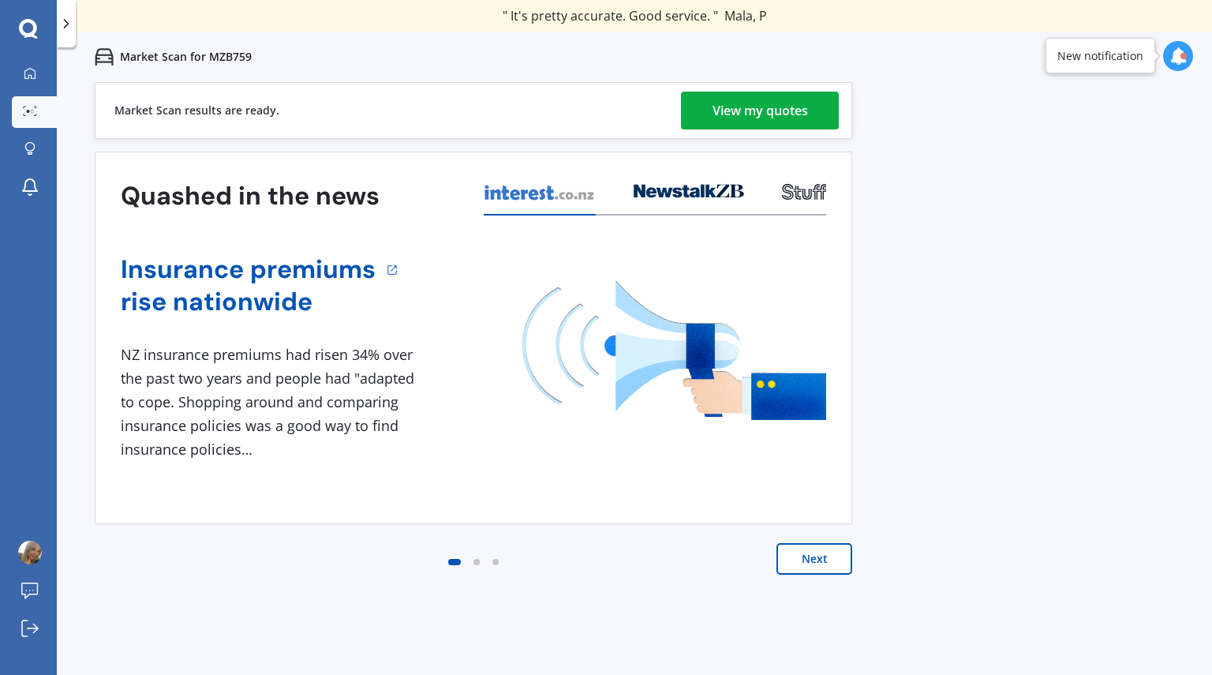
click at [737, 121] on div "View my quotes" at bounding box center [760, 111] width 95 height 38
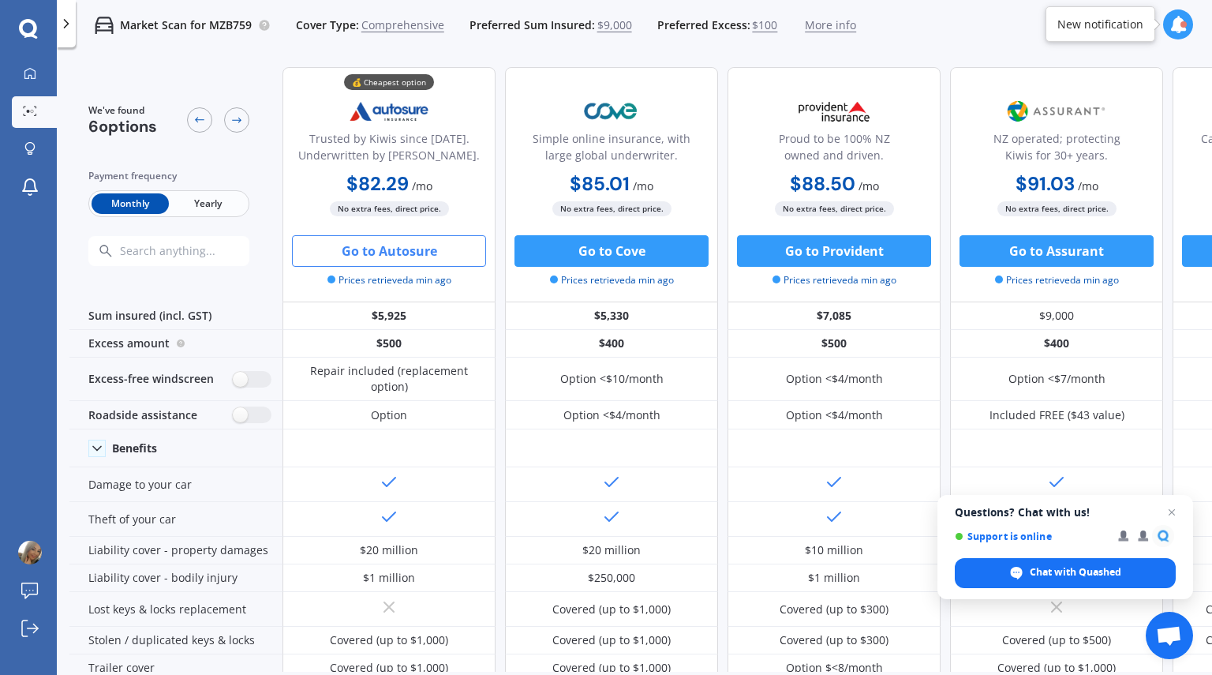
click at [367, 260] on button "Go to Autosure" at bounding box center [389, 251] width 194 height 32
